Goal: Task Accomplishment & Management: Use online tool/utility

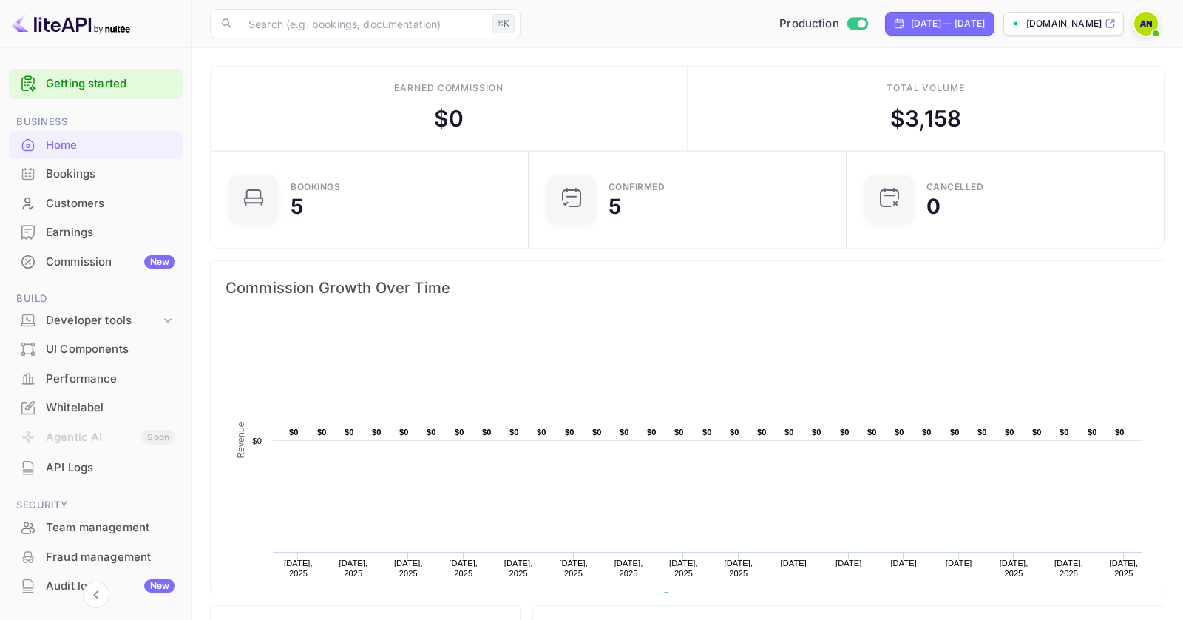
scroll to position [122, 0]
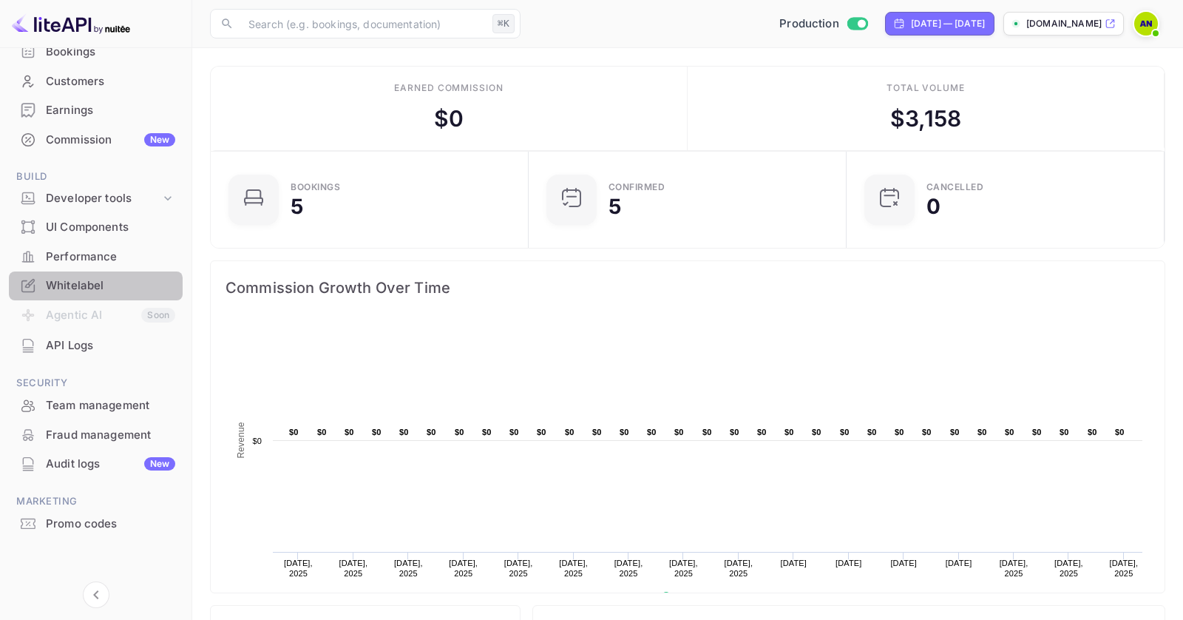
click at [95, 288] on div "Whitelabel" at bounding box center [110, 285] width 129 height 17
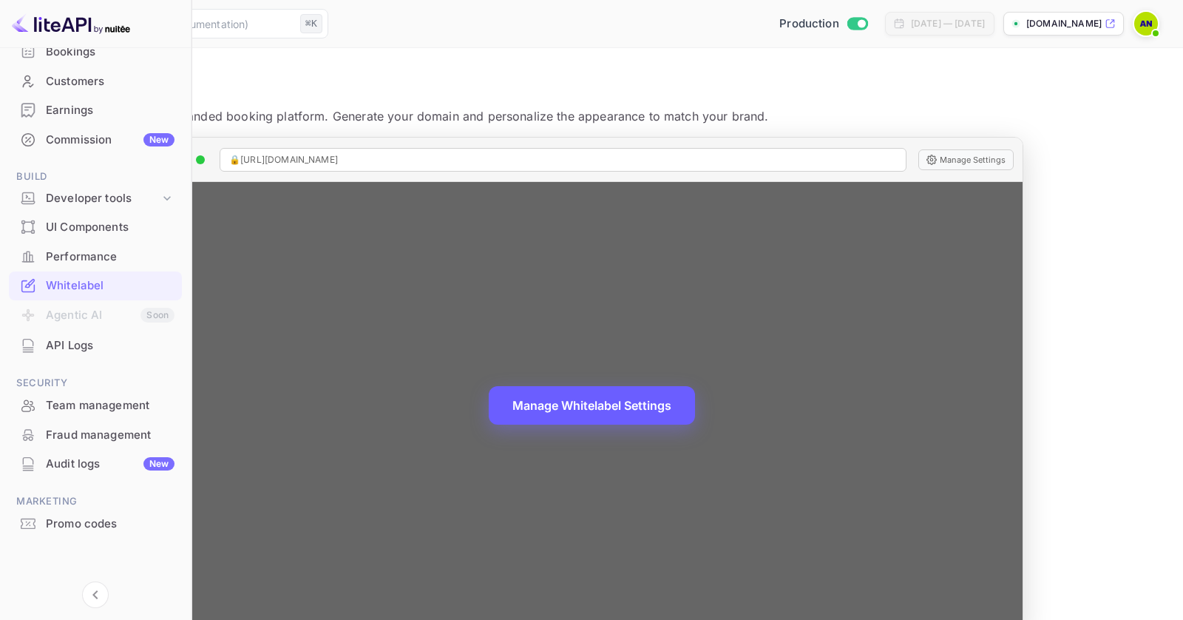
click at [695, 396] on button "Manage Whitelabel Settings" at bounding box center [592, 405] width 206 height 38
click at [695, 403] on button "Manage Whitelabel Settings" at bounding box center [592, 405] width 206 height 38
click at [678, 348] on div "Manage Whitelabel Settings" at bounding box center [591, 407] width 862 height 450
click at [678, 394] on button "Manage Whitelabel Settings" at bounding box center [592, 405] width 206 height 38
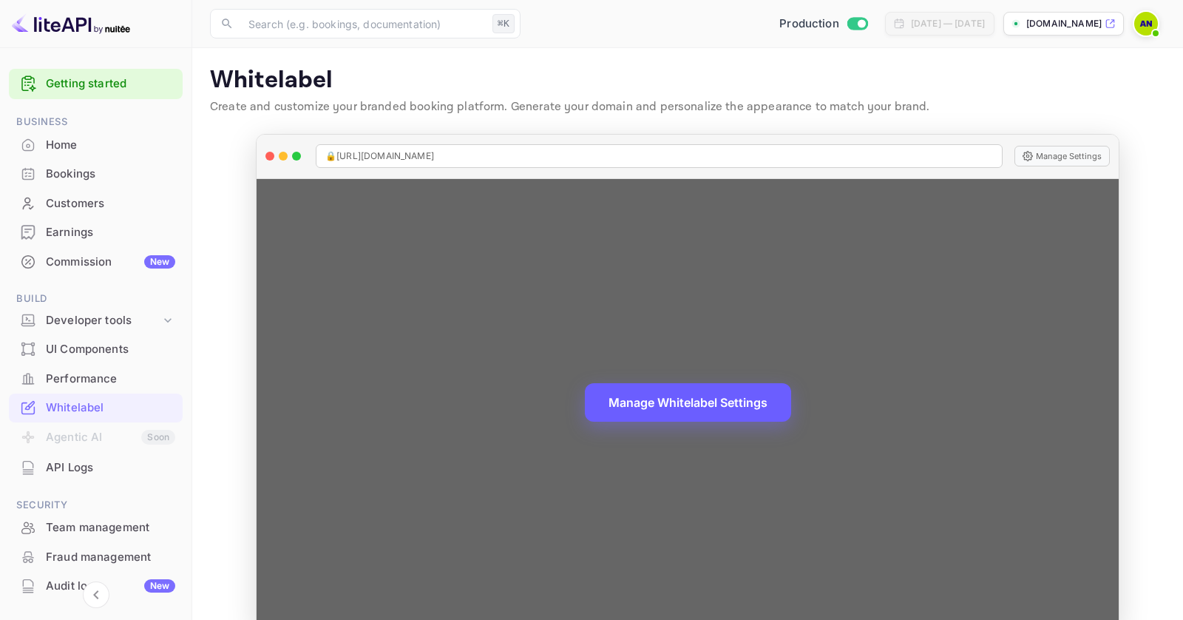
click at [691, 388] on button "Manage Whitelabel Settings" at bounding box center [688, 402] width 206 height 38
